Goal: Transaction & Acquisition: Purchase product/service

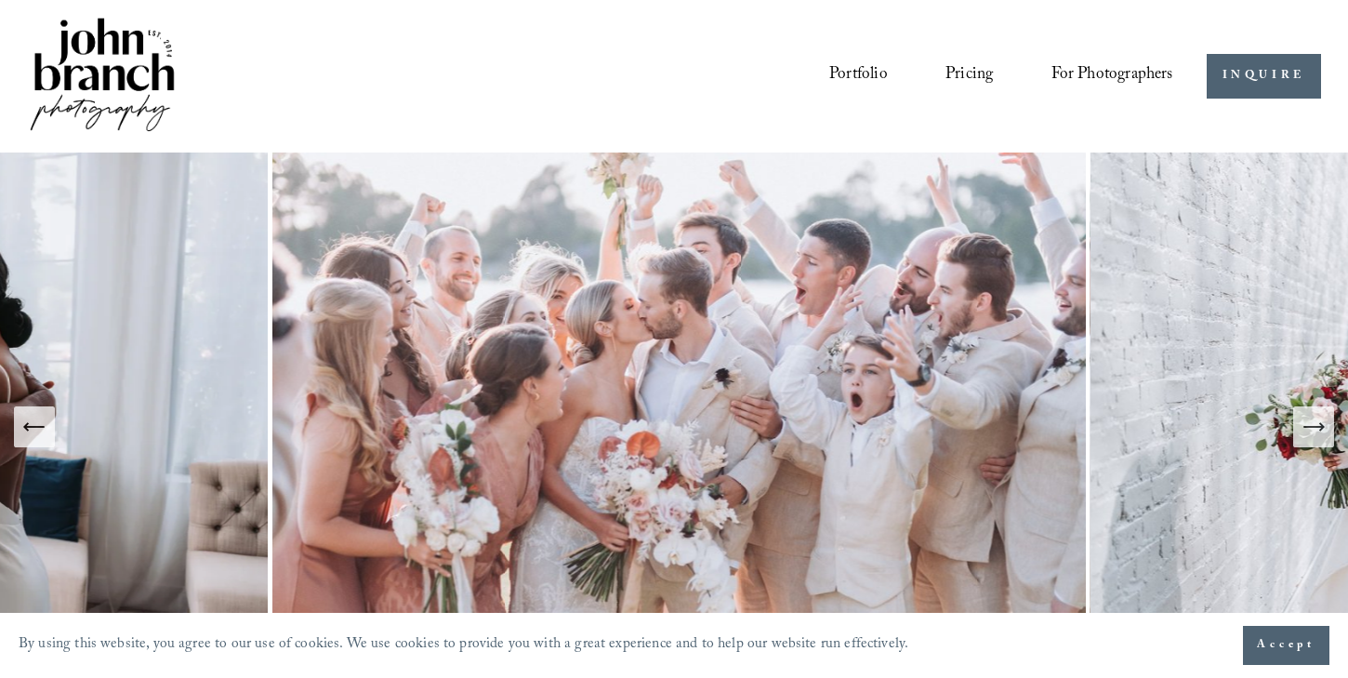
click at [0, 0] on span "Presets" at bounding box center [0, 0] width 0 height 0
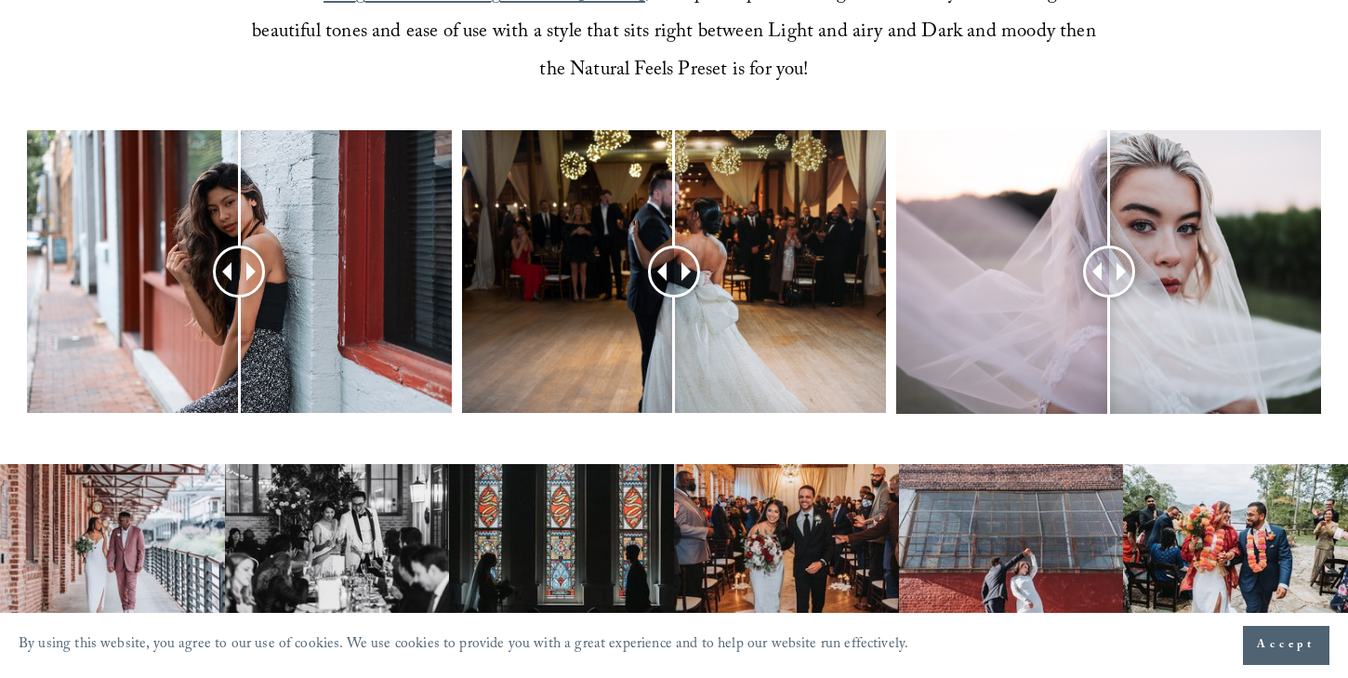
scroll to position [819, 0]
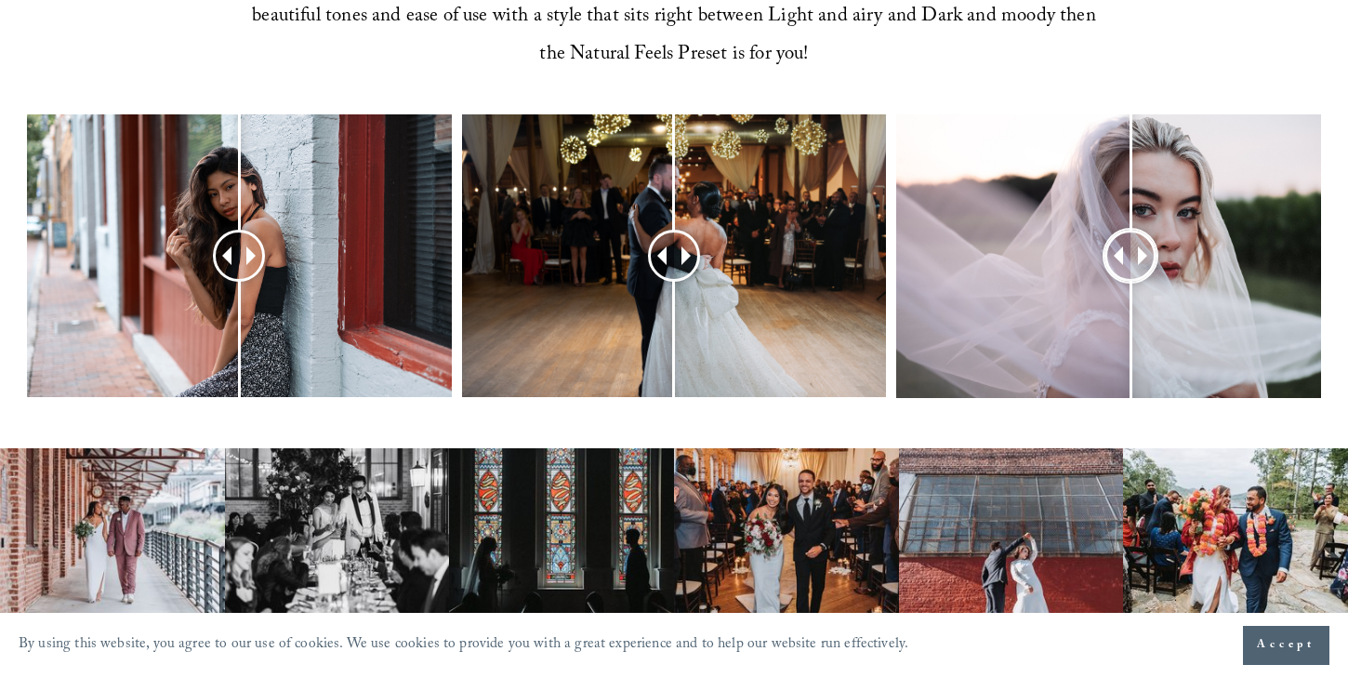
drag, startPoint x: 1102, startPoint y: 252, endPoint x: 1130, endPoint y: 281, distance: 40.1
click at [1130, 281] on div at bounding box center [1108, 255] width 425 height 283
drag, startPoint x: 678, startPoint y: 244, endPoint x: 666, endPoint y: 248, distance: 12.1
click at [666, 248] on div at bounding box center [666, 255] width 46 height 46
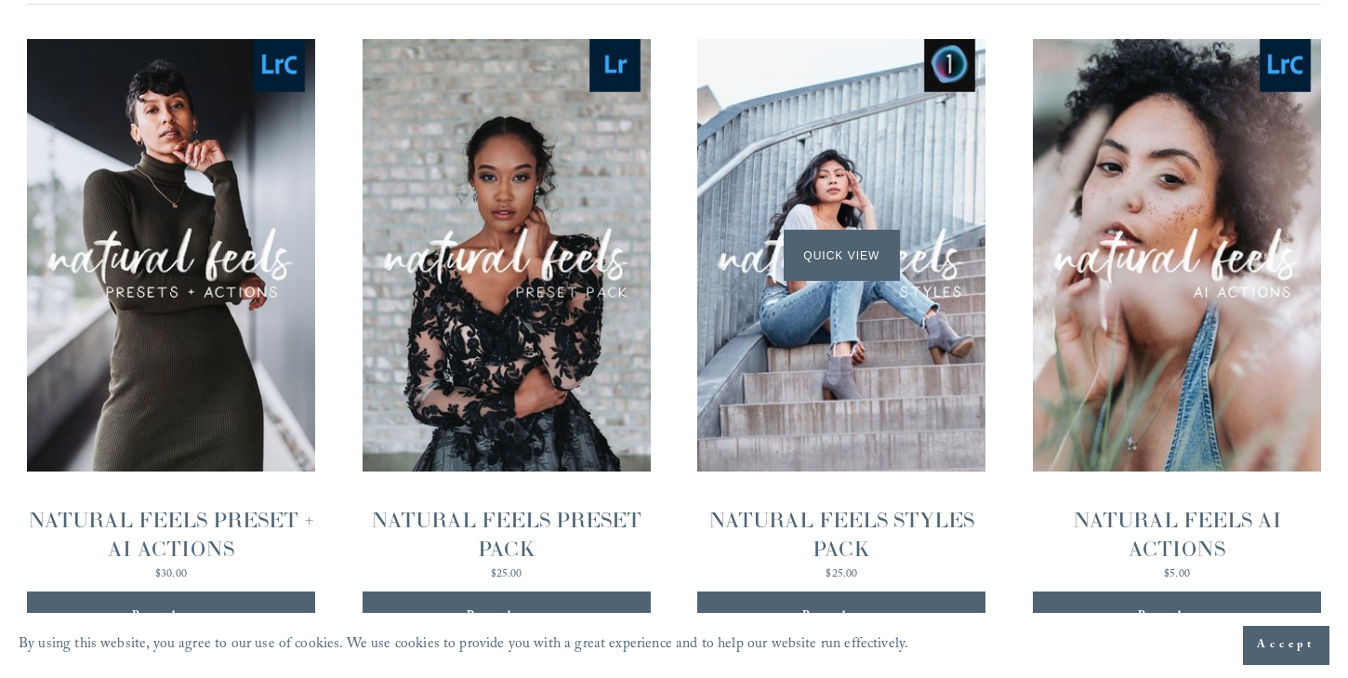
scroll to position [1891, 0]
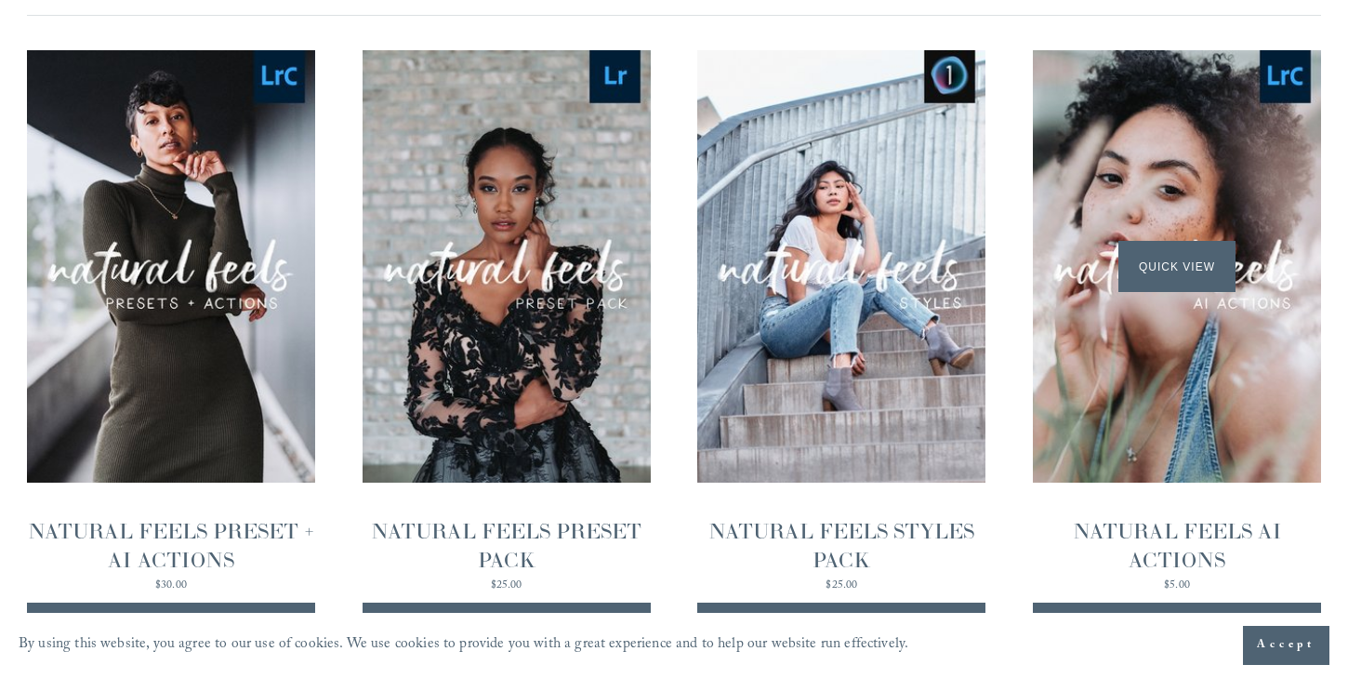
click at [1182, 289] on span "Quick View" at bounding box center [1176, 266] width 116 height 51
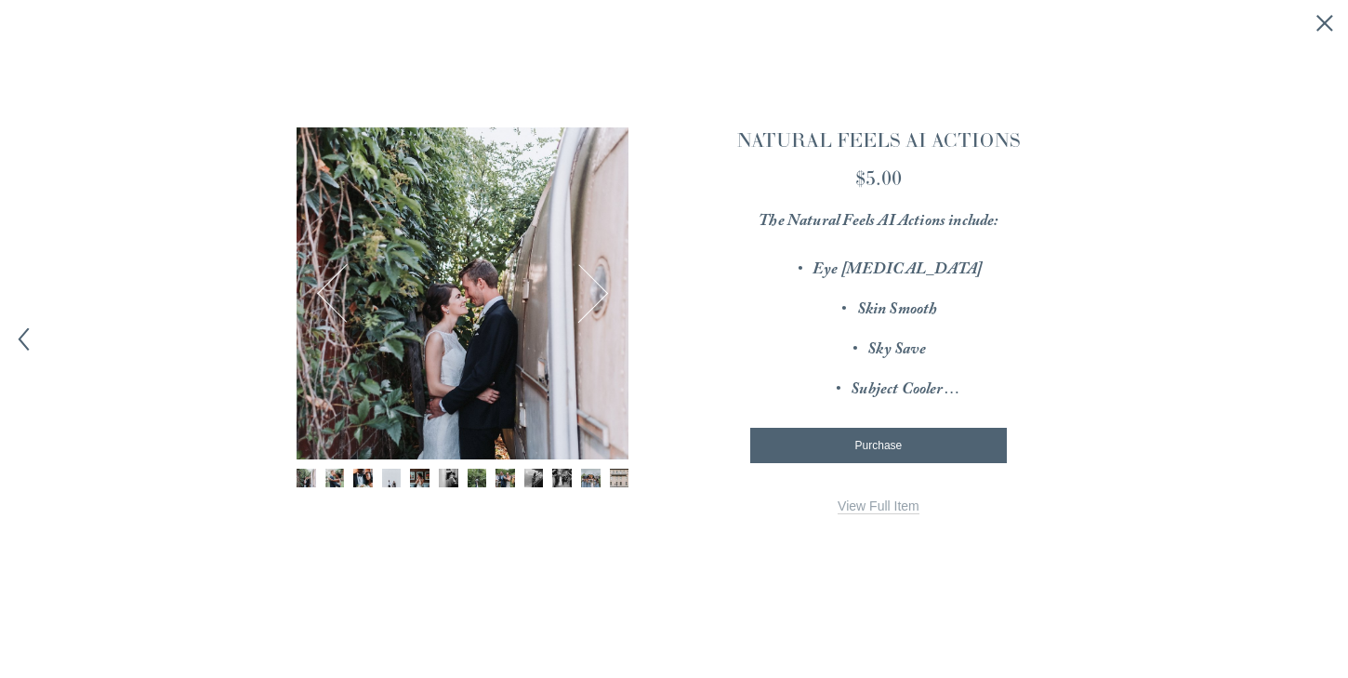
click at [450, 481] on img "Image 6 of 12" at bounding box center [449, 478] width 20 height 20
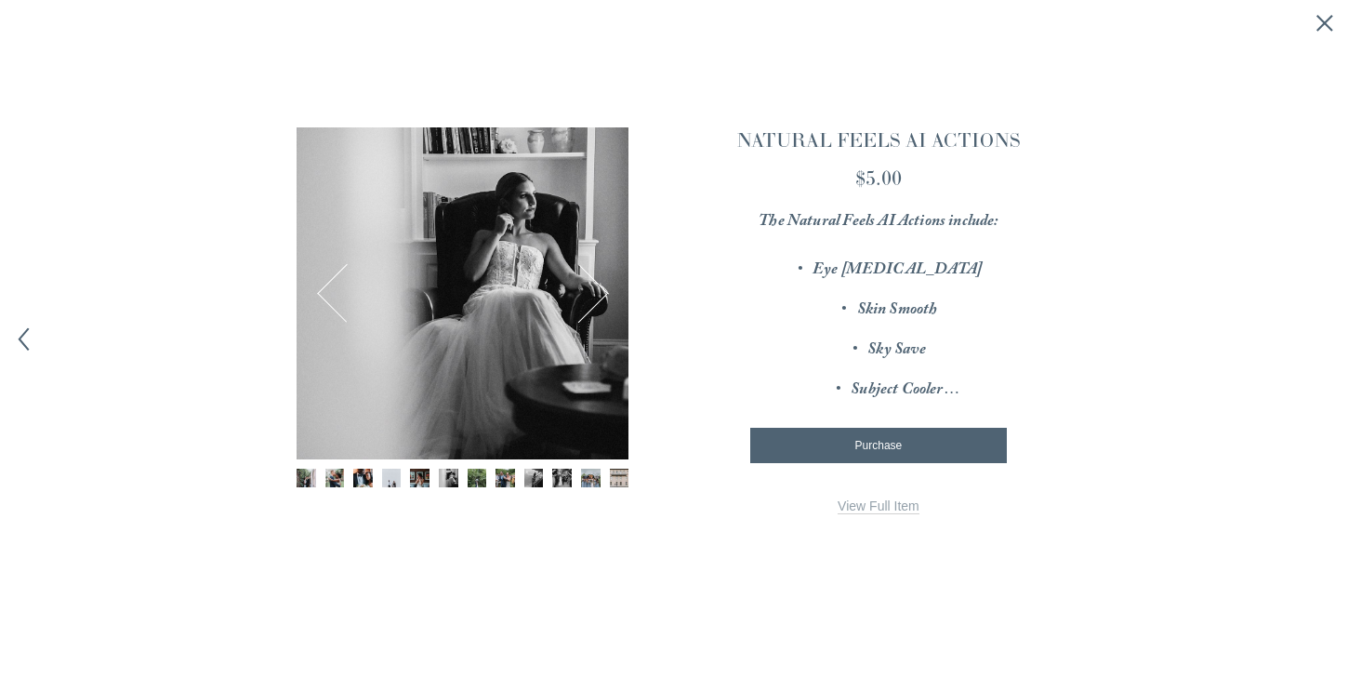
click at [483, 480] on img "Image 7 of 12" at bounding box center [478, 478] width 20 height 20
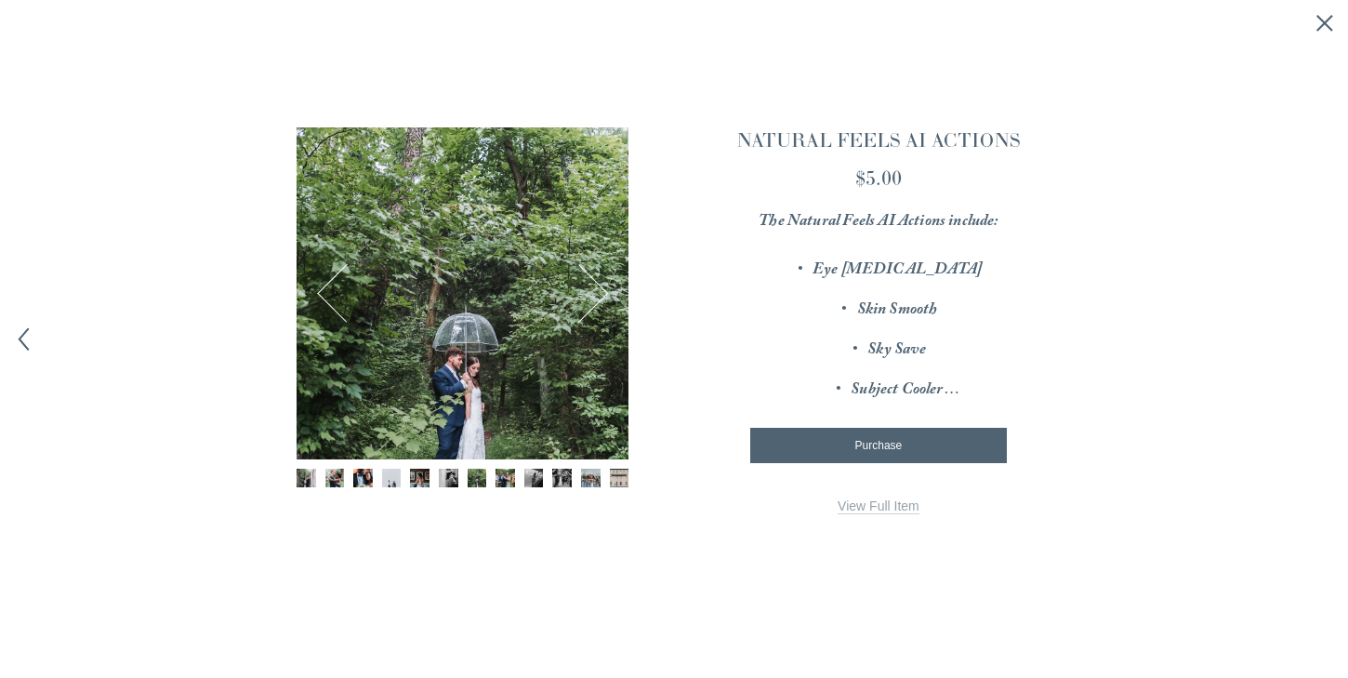
click at [510, 474] on img "Image 8 of 12" at bounding box center [505, 478] width 20 height 20
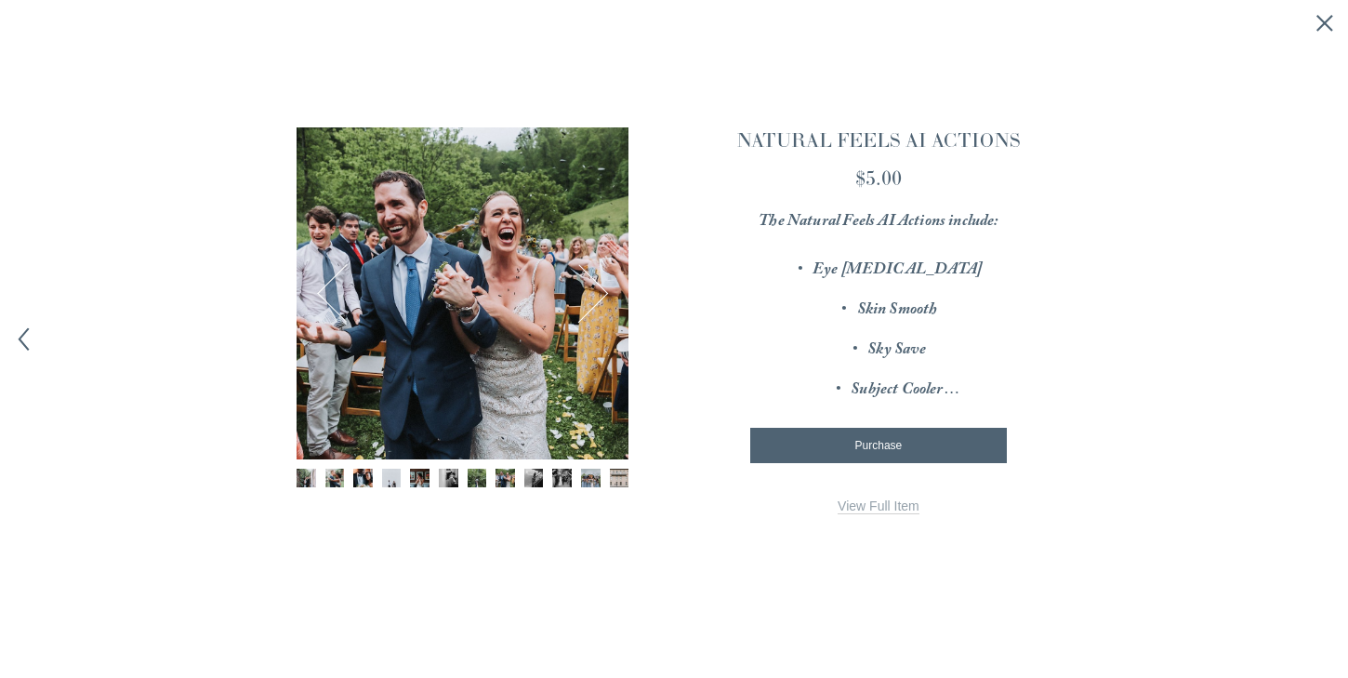
click at [544, 471] on div "Gallery thumbnails" at bounding box center [462, 479] width 332 height 22
click at [562, 482] on img "Image 10 of 12" at bounding box center [562, 478] width 20 height 20
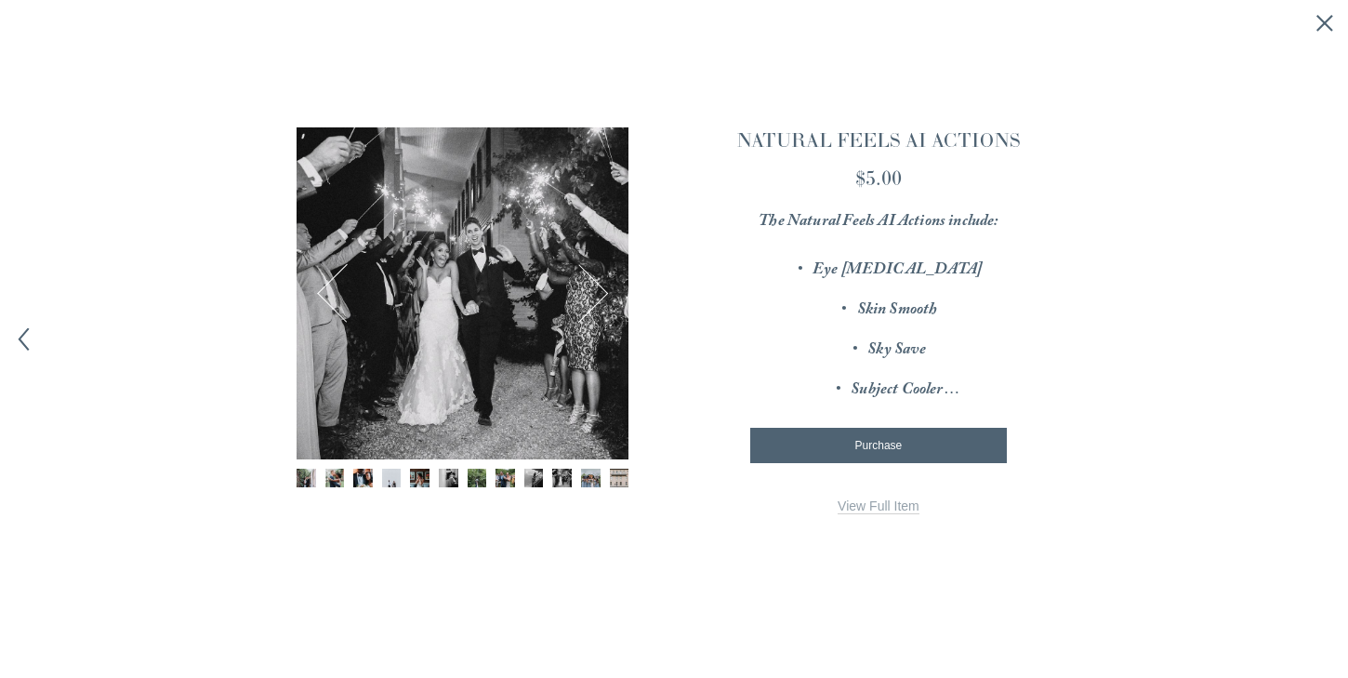
click at [592, 469] on img "Image 11 of 12" at bounding box center [591, 478] width 20 height 20
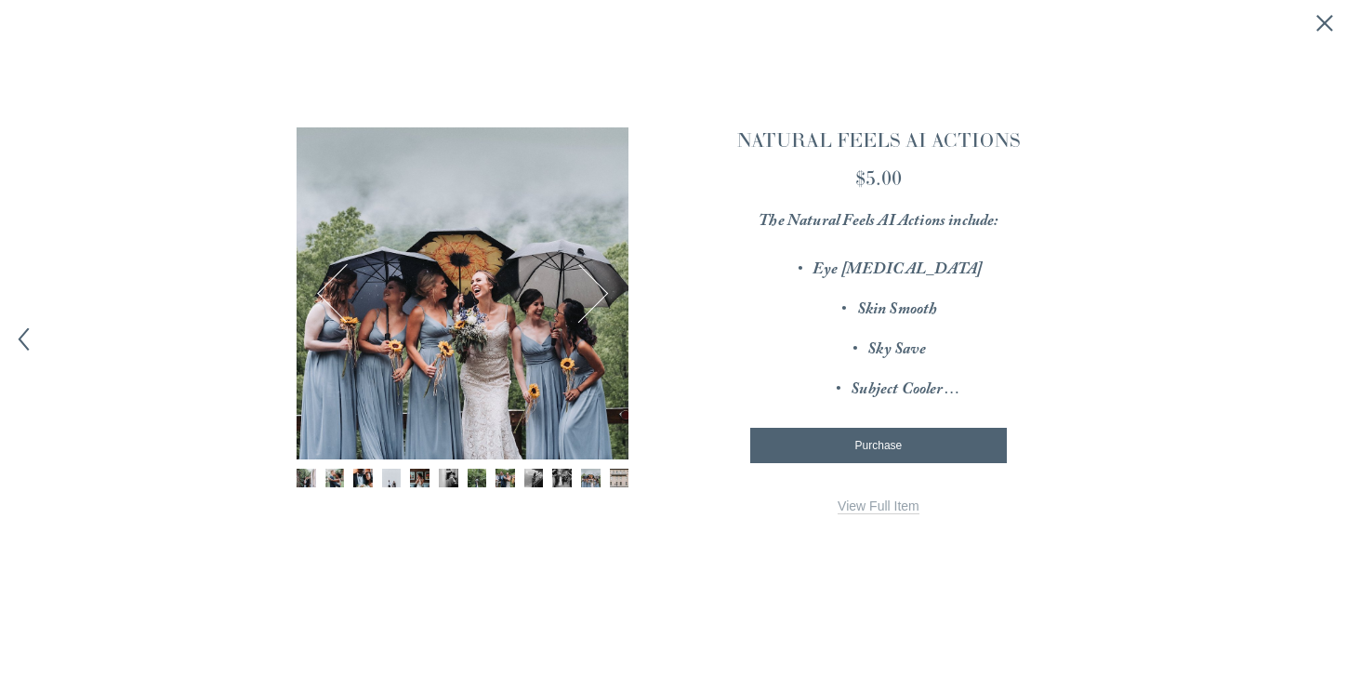
click at [610, 471] on img "Image 12 of 12" at bounding box center [620, 478] width 20 height 20
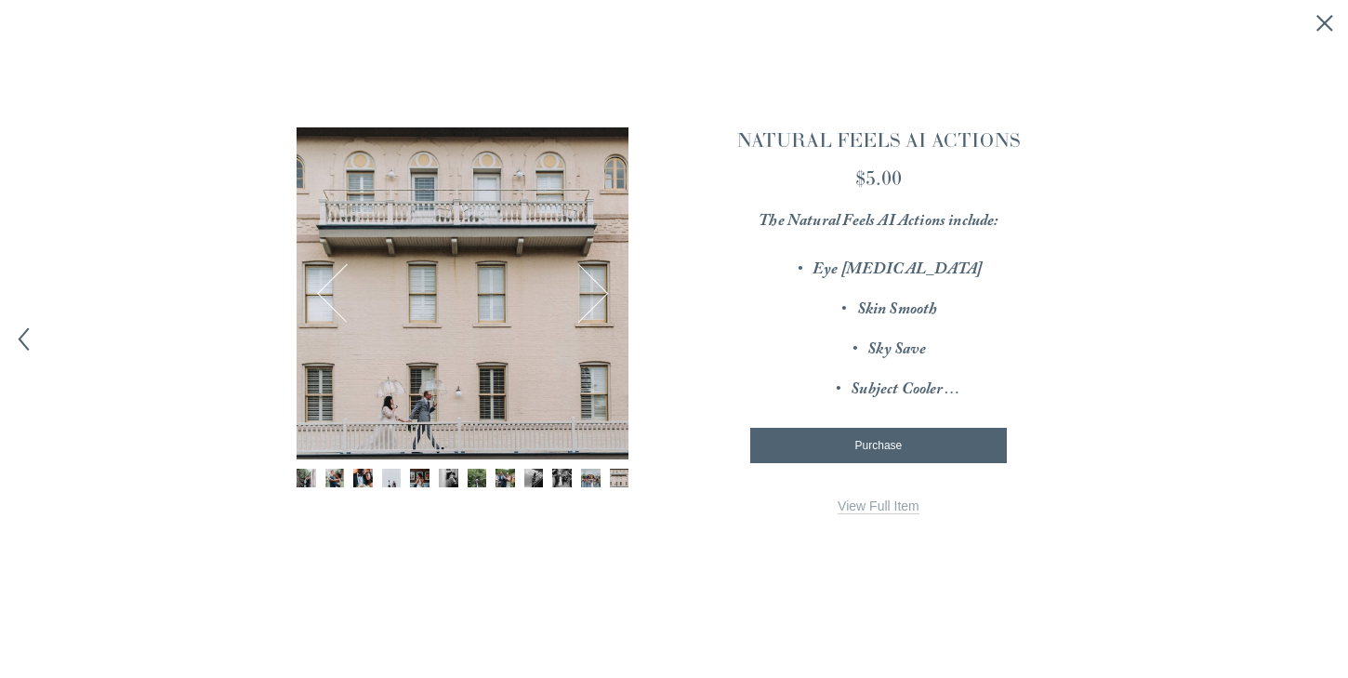
click at [585, 475] on img "Image 11 of 12" at bounding box center [591, 478] width 20 height 20
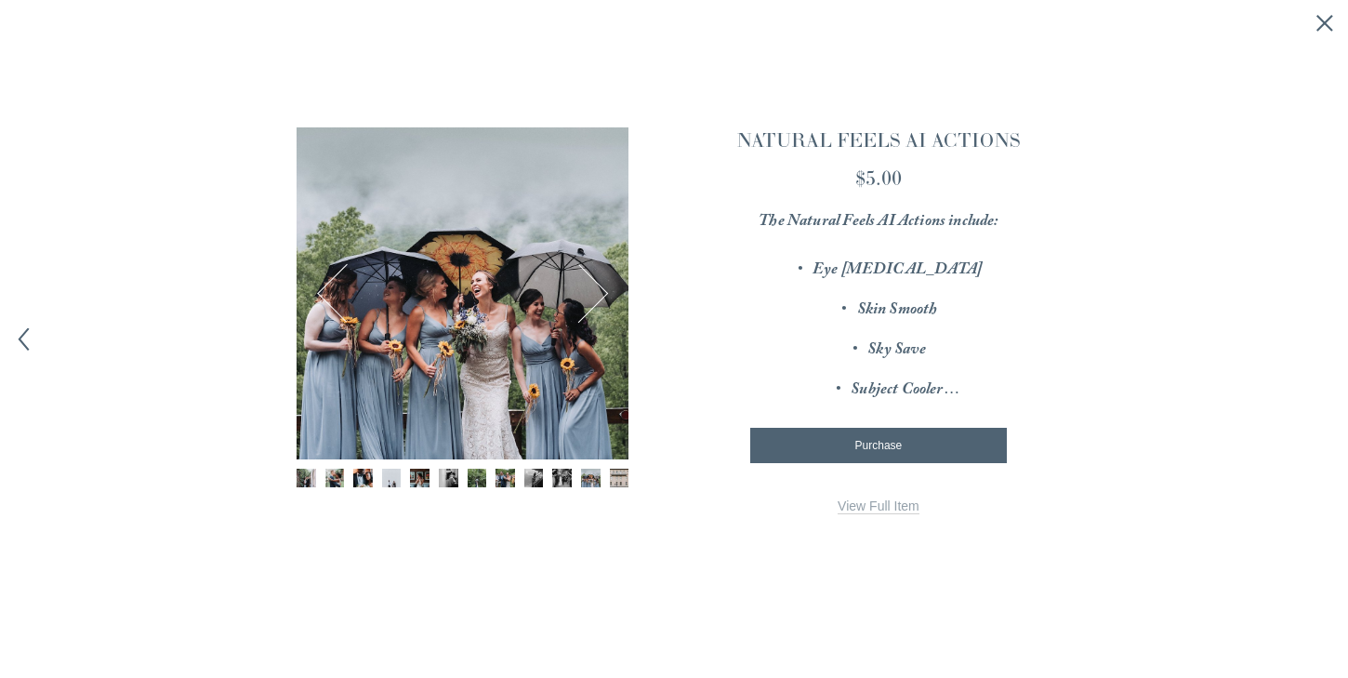
click at [530, 485] on img "Image 9 of 12" at bounding box center [534, 478] width 20 height 20
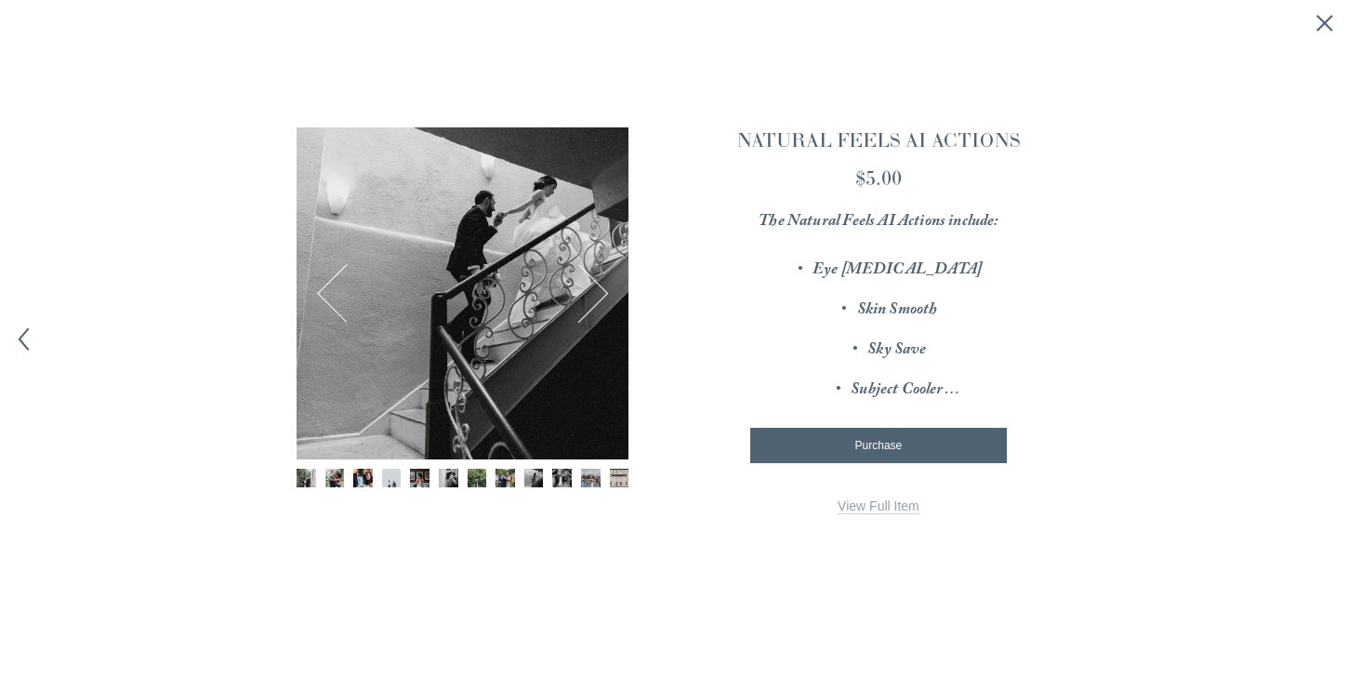
click at [392, 481] on img "Image 4 of 12" at bounding box center [392, 478] width 20 height 20
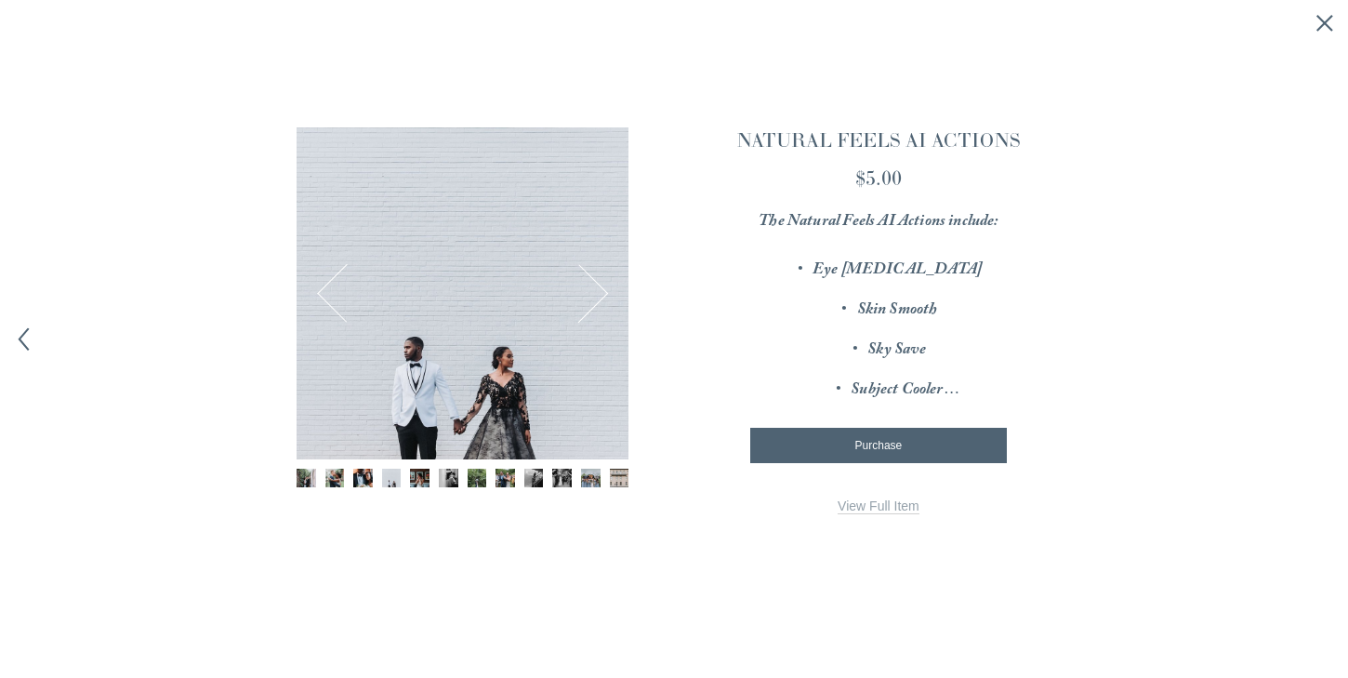
click at [311, 476] on img "Image 1 of 12" at bounding box center [306, 478] width 20 height 20
